Goal: Information Seeking & Learning: Learn about a topic

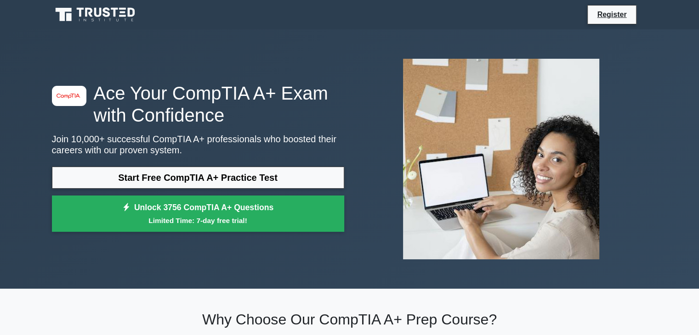
click at [219, 180] on link "Start Free CompTIA A+ Practice Test" at bounding box center [198, 178] width 292 height 22
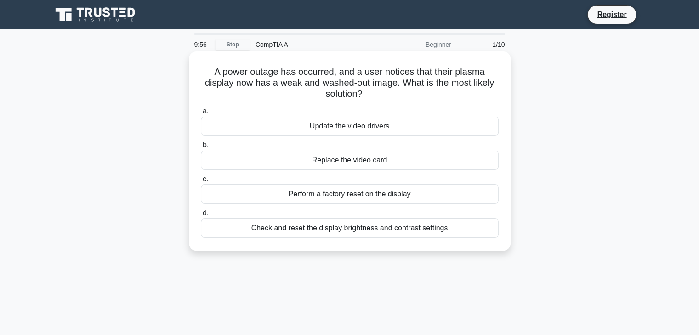
drag, startPoint x: 214, startPoint y: 68, endPoint x: 433, endPoint y: 90, distance: 220.8
click at [433, 90] on h5 "A power outage has occurred, and a user notices that their plasma display now h…" at bounding box center [349, 83] width 299 height 34
click at [272, 91] on h5 "A power outage has occurred, and a user notices that their plasma display now h…" at bounding box center [349, 83] width 299 height 34
click at [369, 232] on div "Check and reset the display brightness and contrast settings" at bounding box center [350, 228] width 298 height 19
click at [201, 216] on input "d. Check and reset the display brightness and contrast settings" at bounding box center [201, 213] width 0 height 6
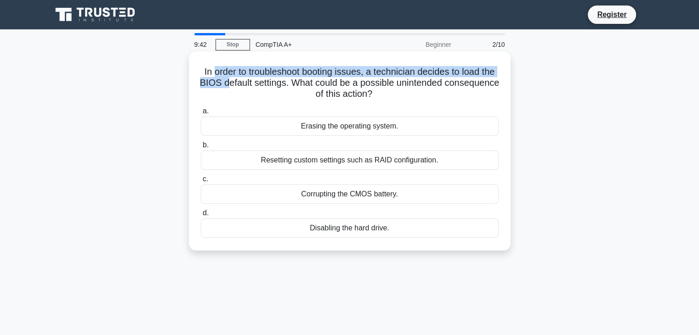
drag, startPoint x: 228, startPoint y: 74, endPoint x: 272, endPoint y: 81, distance: 44.6
click at [265, 79] on h5 "In order to troubleshoot booting issues, a technician decides to load the BIOS …" at bounding box center [349, 83] width 299 height 34
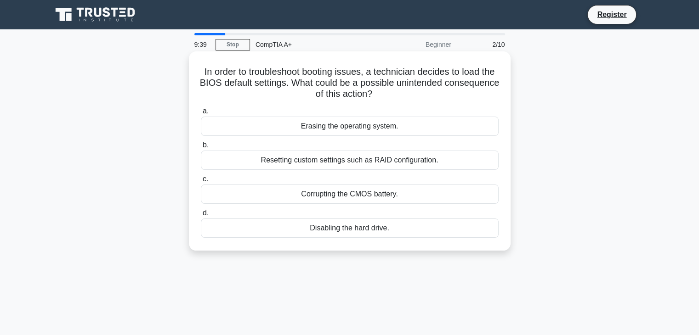
click at [421, 89] on h5 "In order to troubleshoot booting issues, a technician decides to load the BIOS …" at bounding box center [349, 83] width 299 height 34
click at [360, 159] on div "Resetting custom settings such as RAID configuration." at bounding box center [350, 160] width 298 height 19
click at [201, 148] on input "b. Resetting custom settings such as RAID configuration." at bounding box center [201, 145] width 0 height 6
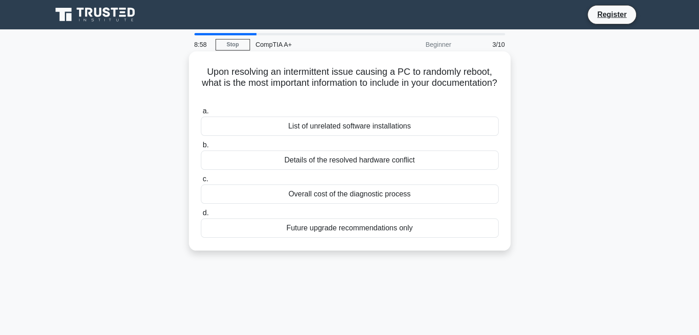
click at [214, 79] on h5 "Upon resolving an intermittent issue causing a PC to randomly reboot, what is t…" at bounding box center [349, 83] width 299 height 34
drag, startPoint x: 202, startPoint y: 71, endPoint x: 393, endPoint y: 100, distance: 192.8
click at [393, 100] on h5 "Upon resolving an intermittent issue causing a PC to randomly reboot, what is t…" at bounding box center [349, 83] width 299 height 34
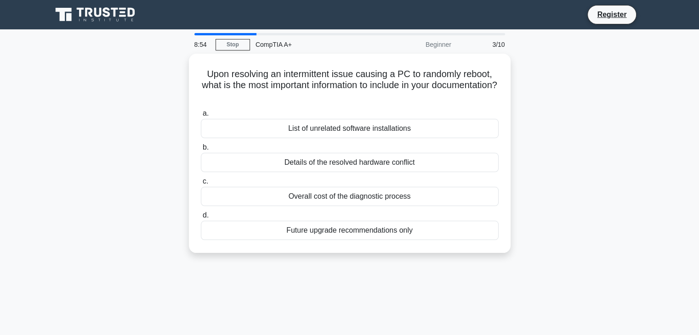
click at [387, 100] on div at bounding box center [387, 100] width 0 height 0
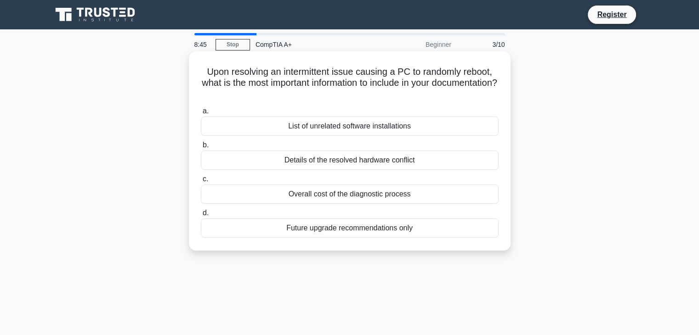
click at [432, 106] on div "a. List of unrelated software installations b. Details of the resolved hardware…" at bounding box center [349, 172] width 309 height 136
click at [373, 130] on div "List of unrelated software installations" at bounding box center [350, 126] width 298 height 19
click at [201, 114] on input "a. List of unrelated software installations" at bounding box center [201, 111] width 0 height 6
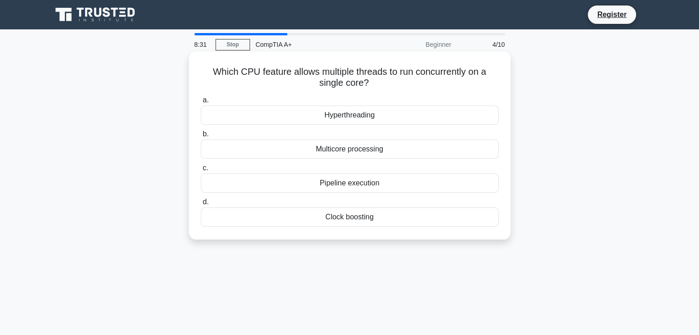
click at [336, 151] on div "Multicore processing" at bounding box center [350, 149] width 298 height 19
click at [201, 137] on input "b. Multicore processing" at bounding box center [201, 134] width 0 height 6
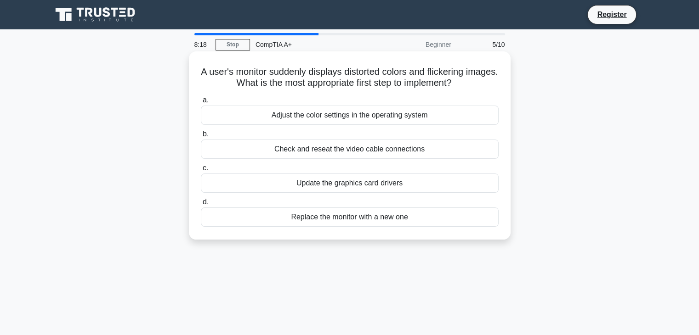
click at [331, 188] on div "Update the graphics card drivers" at bounding box center [350, 183] width 298 height 19
click at [201, 171] on input "c. Update the graphics card drivers" at bounding box center [201, 168] width 0 height 6
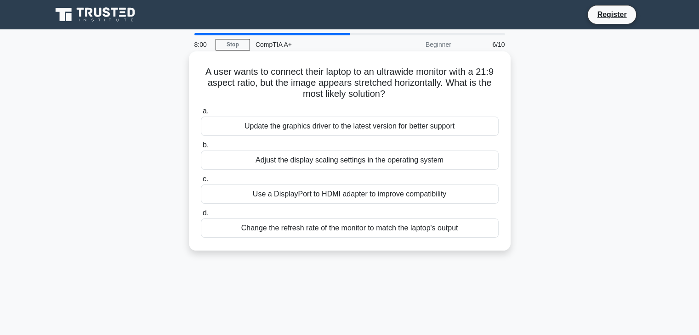
click at [316, 160] on div "Adjust the display scaling settings in the operating system" at bounding box center [350, 160] width 298 height 19
click at [201, 148] on input "b. Adjust the display scaling settings in the operating system" at bounding box center [201, 145] width 0 height 6
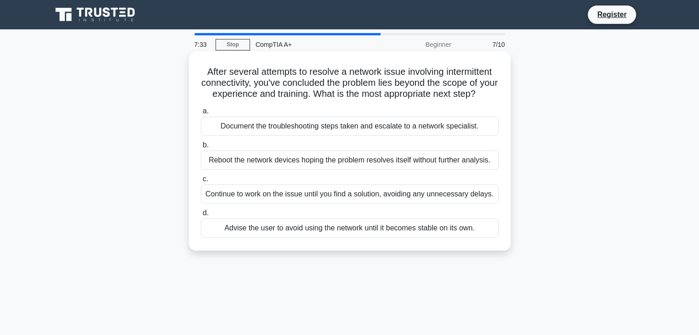
click at [342, 203] on div "Continue to work on the issue until you find a solution, avoiding any unnecessa…" at bounding box center [350, 194] width 298 height 19
click at [201, 182] on input "c. Continue to work on the issue until you find a solution, avoiding any unnece…" at bounding box center [201, 179] width 0 height 6
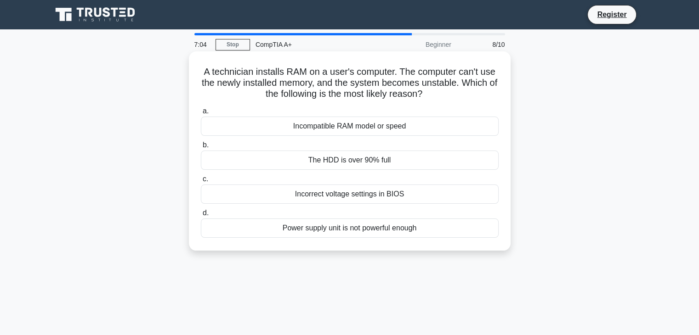
click at [325, 131] on div "Incompatible RAM model or speed" at bounding box center [350, 126] width 298 height 19
click at [201, 114] on input "a. Incompatible RAM model or speed" at bounding box center [201, 111] width 0 height 6
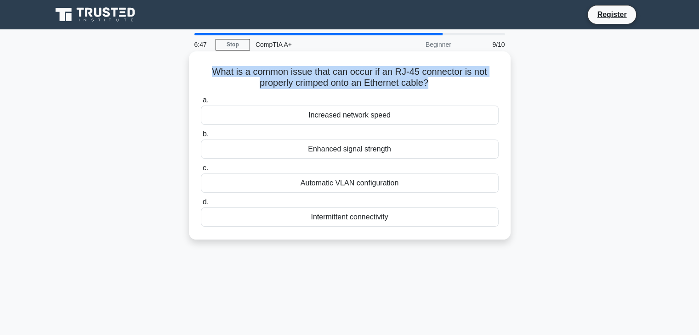
drag, startPoint x: 390, startPoint y: 82, endPoint x: 207, endPoint y: 72, distance: 183.1
click at [207, 72] on h5 "What is a common issue that can occur if an RJ-45 connector is not properly cri…" at bounding box center [349, 77] width 299 height 23
click at [201, 53] on div at bounding box center [201, 53] width 0 height 0
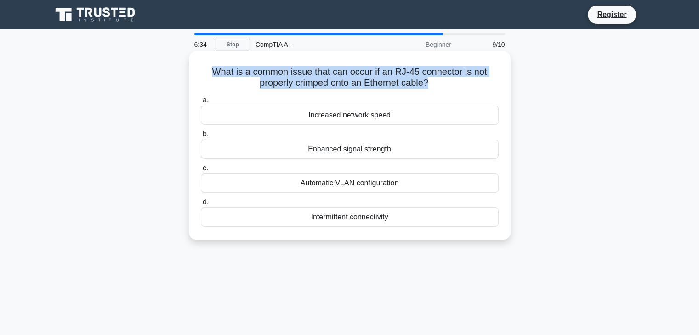
drag, startPoint x: 389, startPoint y: 220, endPoint x: 309, endPoint y: 237, distance: 82.1
click at [309, 237] on div "What is a common issue that can occur if an RJ-45 connector is not properly cri…" at bounding box center [350, 145] width 322 height 188
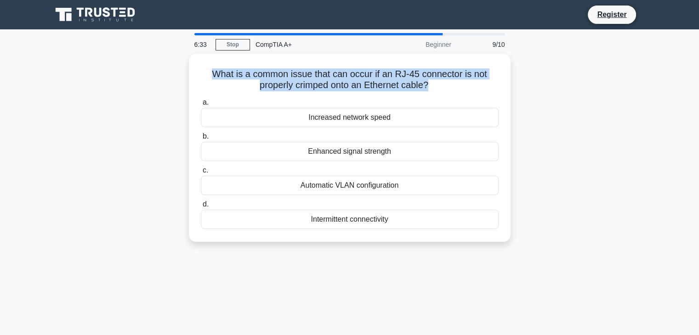
click at [303, 222] on div at bounding box center [303, 222] width 0 height 0
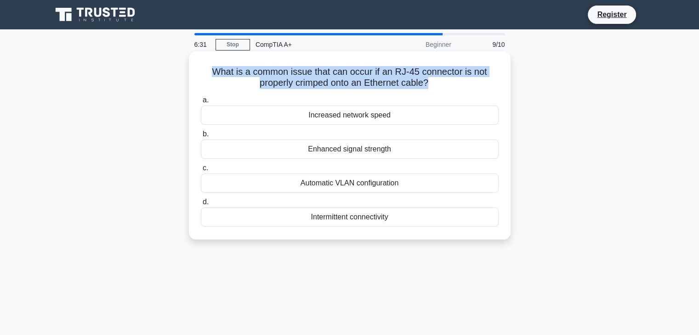
click at [307, 233] on div "What is a common issue that can occur if an RJ-45 connector is not properly cri…" at bounding box center [349, 145] width 314 height 181
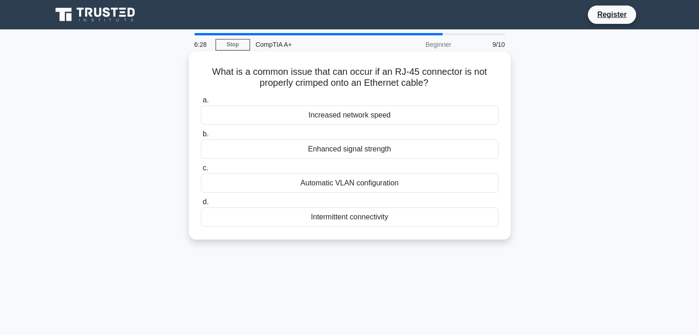
drag, startPoint x: 305, startPoint y: 151, endPoint x: 423, endPoint y: 148, distance: 118.6
click at [423, 148] on div "Enhanced signal strength" at bounding box center [350, 149] width 298 height 19
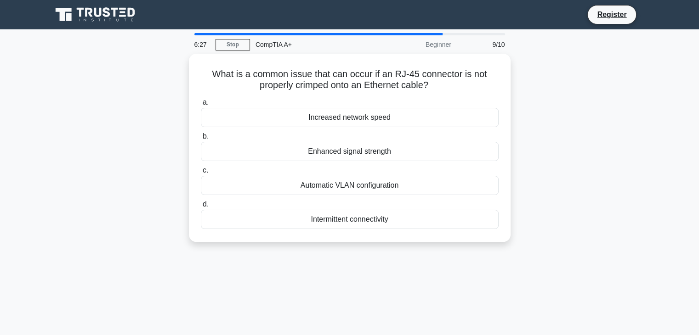
click at [417, 132] on div at bounding box center [417, 132] width 0 height 0
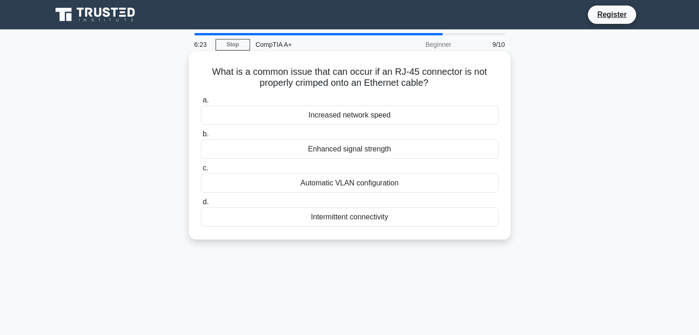
drag, startPoint x: 402, startPoint y: 118, endPoint x: 328, endPoint y: 130, distance: 74.9
click at [318, 124] on div "Increased network speed" at bounding box center [350, 115] width 298 height 19
click at [366, 217] on div "Intermittent connectivity" at bounding box center [350, 217] width 298 height 19
click at [201, 205] on input "d. Intermittent connectivity" at bounding box center [201, 202] width 0 height 6
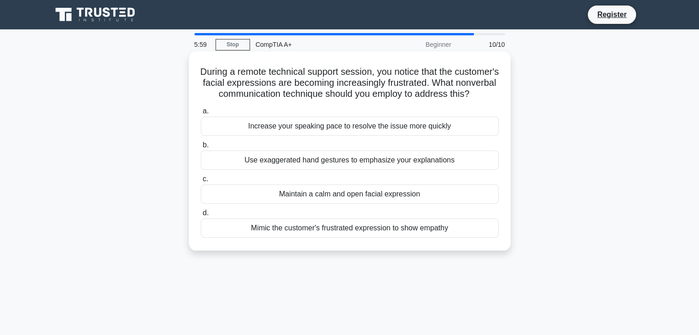
click at [284, 204] on div "Maintain a calm and open facial expression" at bounding box center [350, 194] width 298 height 19
click at [201, 182] on input "c. Maintain a calm and open facial expression" at bounding box center [201, 179] width 0 height 6
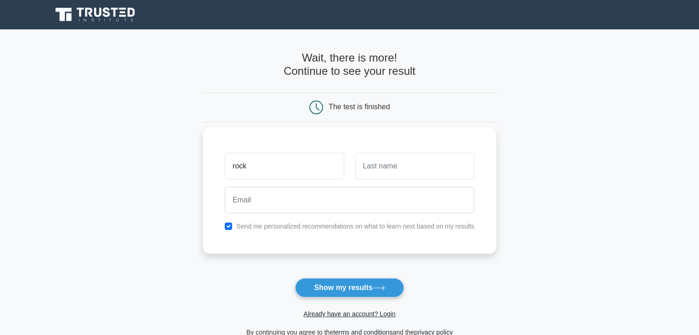
type input "rock"
click at [394, 176] on input "text" at bounding box center [414, 166] width 119 height 27
type input "paper"
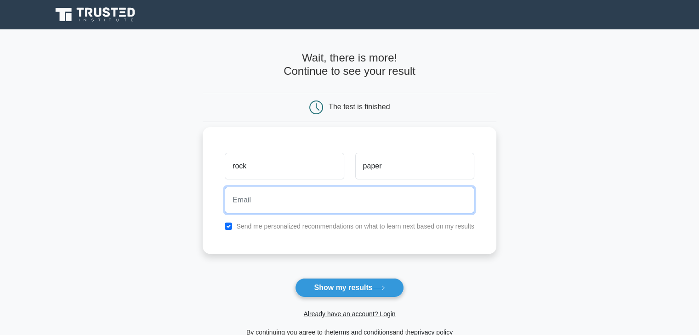
click at [343, 205] on input "email" at bounding box center [349, 200] width 249 height 27
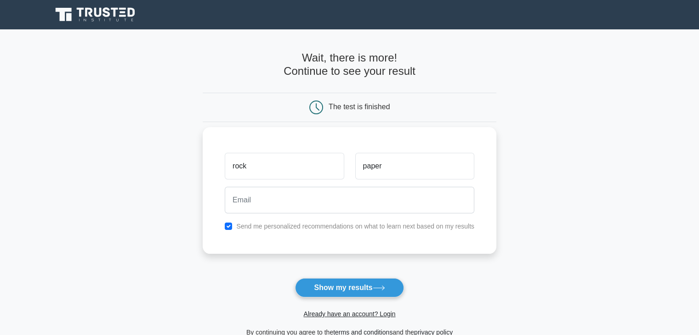
click at [300, 217] on div "rock paper Send me personalized recommendations on what to learn next based on …" at bounding box center [350, 190] width 294 height 127
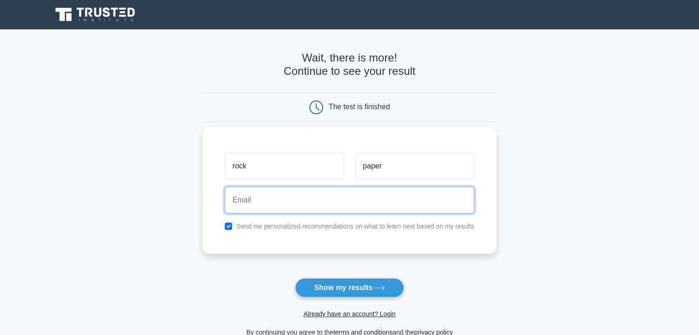
click at [308, 197] on input "email" at bounding box center [349, 200] width 249 height 27
paste input "yisihek931@blaxion.com"
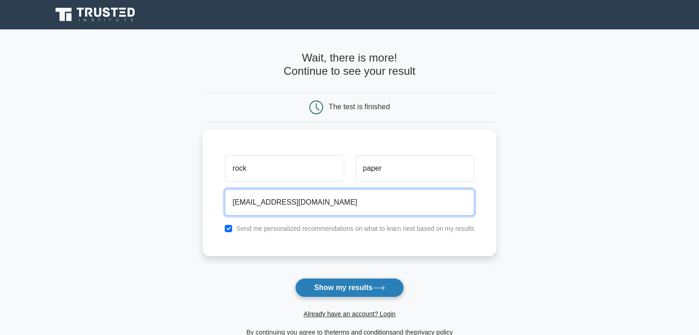
type input "yisihek931@blaxion.com"
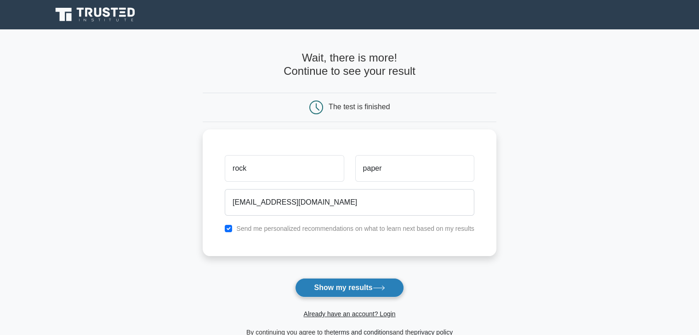
click at [367, 286] on button "Show my results" at bounding box center [349, 287] width 108 height 19
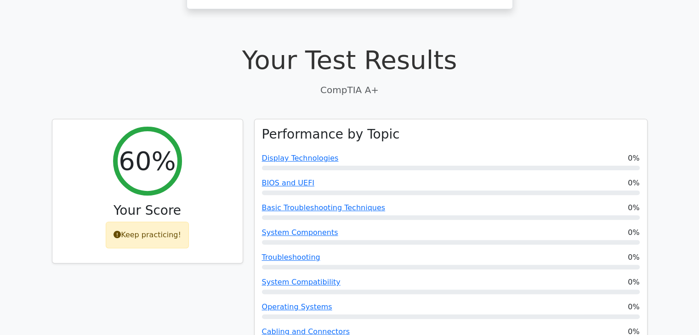
scroll to position [246, 0]
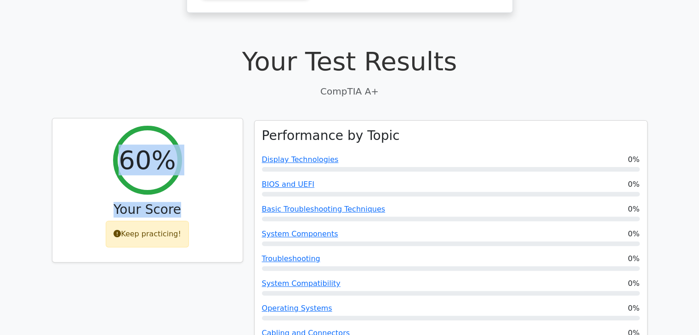
drag, startPoint x: 181, startPoint y: 181, endPoint x: 96, endPoint y: 107, distance: 113.6
click at [96, 119] on div "60% Your Score Keep practicing!" at bounding box center [147, 191] width 190 height 144
click at [107, 119] on div "60% Your Score Keep practicing!" at bounding box center [147, 191] width 190 height 144
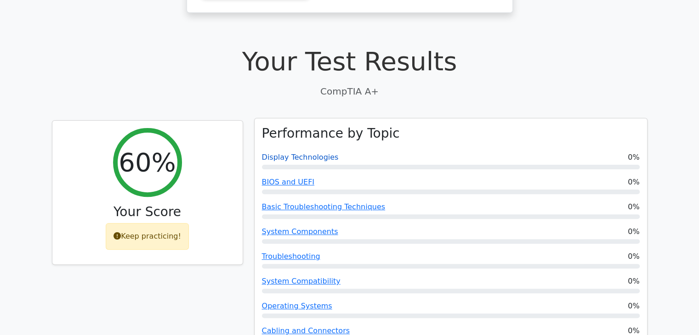
click at [272, 153] on link "Display Technologies" at bounding box center [300, 157] width 77 height 9
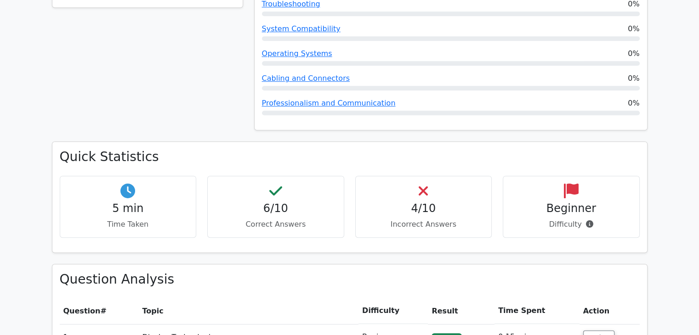
scroll to position [502, 0]
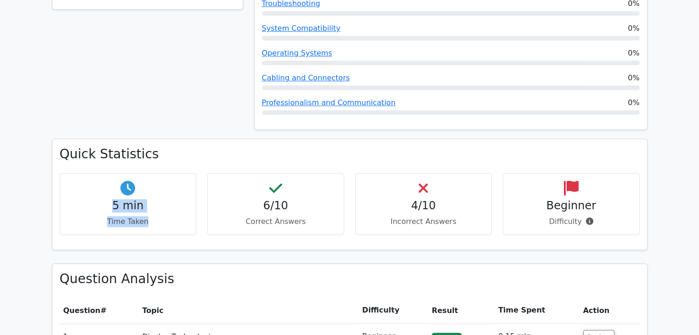
drag, startPoint x: 110, startPoint y: 169, endPoint x: 186, endPoint y: 190, distance: 78.1
click at [185, 190] on div "5 min Time Taken" at bounding box center [128, 204] width 137 height 62
click at [320, 212] on div "Quick Statistics 5 min Time Taken 6/10 Correct Answers 4/10 Incorrect Answers B…" at bounding box center [349, 194] width 594 height 110
drag, startPoint x: 282, startPoint y: 179, endPoint x: 353, endPoint y: 215, distance: 80.3
click at [351, 215] on div "Quick Statistics 5 min Time Taken 6/10 Correct Answers 4/10 Incorrect Answers B…" at bounding box center [349, 194] width 594 height 110
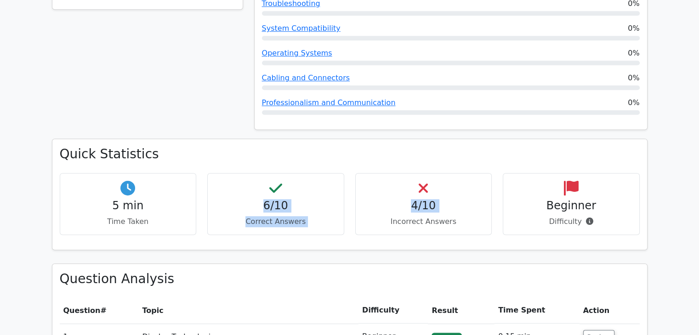
click at [381, 204] on div "5 min Time Taken 6/10 Correct Answers 4/10 Incorrect Answers Beginner" at bounding box center [349, 207] width 591 height 69
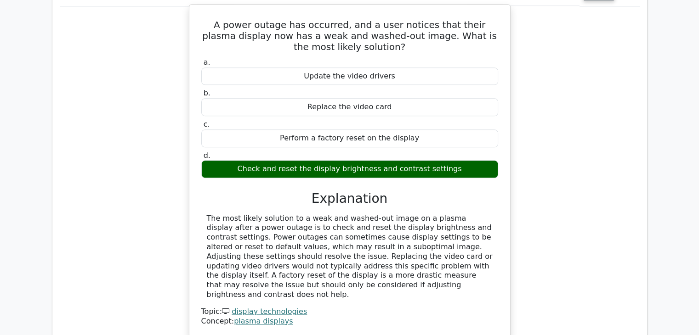
scroll to position [817, 0]
